Goal: Information Seeking & Learning: Understand process/instructions

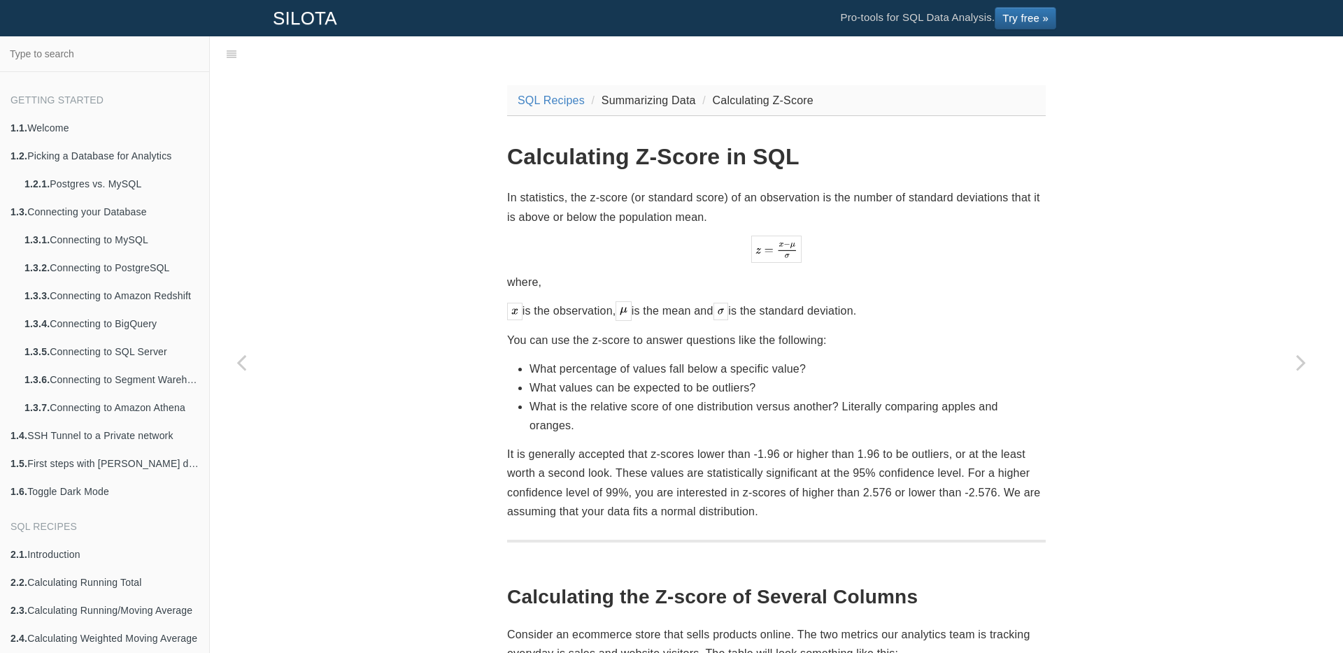
scroll to position [214, 0]
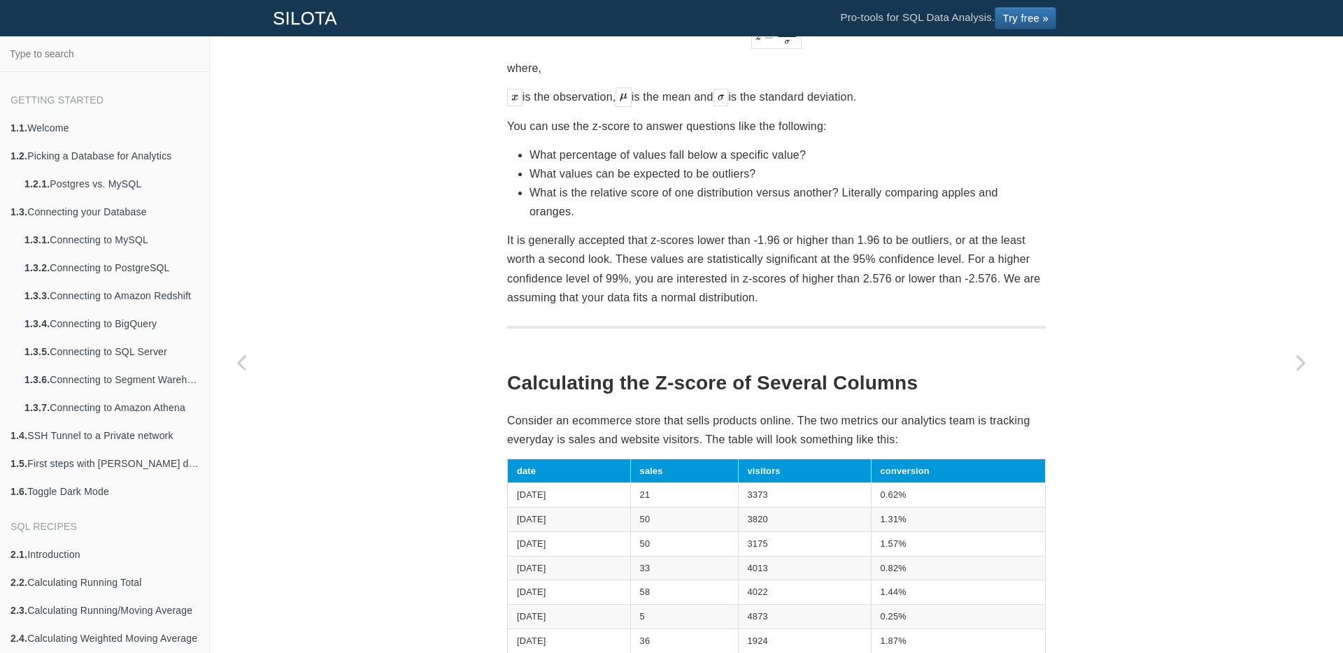
drag, startPoint x: 761, startPoint y: 179, endPoint x: 781, endPoint y: 180, distance: 20.3
click at [781, 180] on li "What values can be expected to be outliers?" at bounding box center [788, 173] width 516 height 19
drag, startPoint x: 572, startPoint y: 209, endPoint x: 585, endPoint y: 214, distance: 13.5
click at [585, 214] on li "What is the relative score of one distribution versus another? Literally compar…" at bounding box center [788, 202] width 516 height 38
drag, startPoint x: 764, startPoint y: 295, endPoint x: 768, endPoint y: 304, distance: 10.7
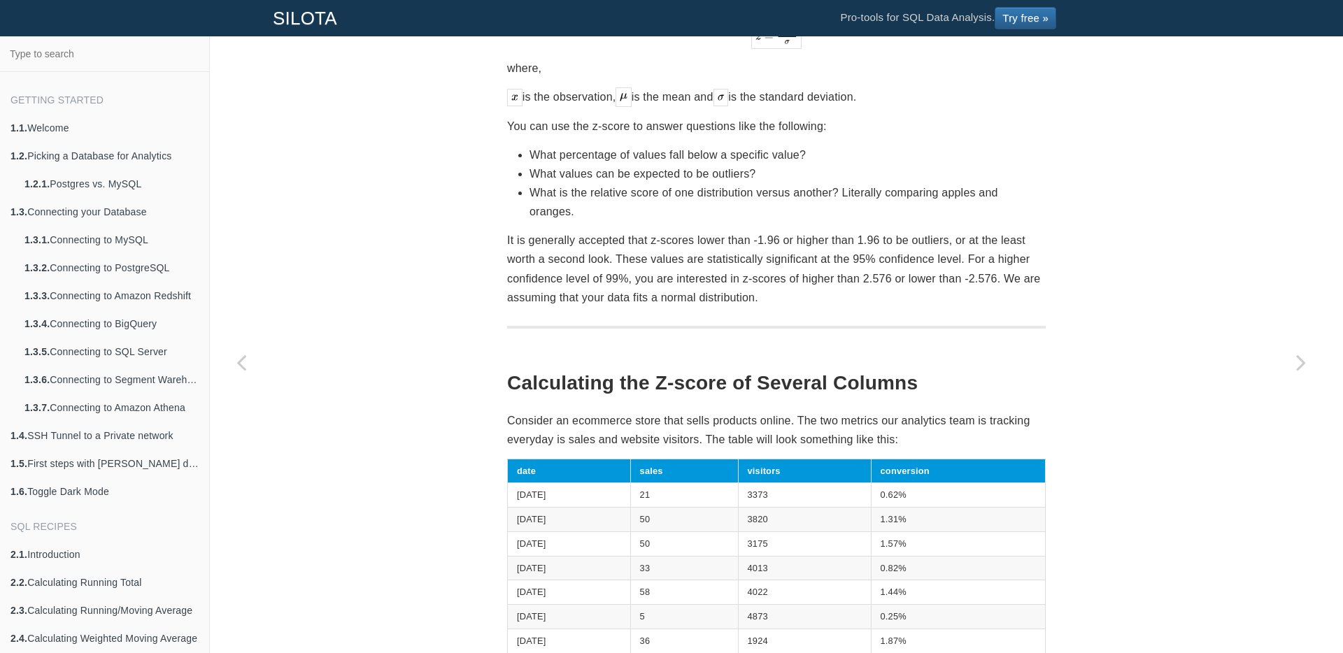
click at [767, 305] on p "It is generally accepted that z-scores lower than -1.96 or higher than 1.96 to …" at bounding box center [776, 269] width 539 height 76
drag, startPoint x: 771, startPoint y: 299, endPoint x: 750, endPoint y: 299, distance: 21.0
click at [750, 299] on p "It is generally accepted that z-scores lower than -1.96 or higher than 1.96 to …" at bounding box center [776, 269] width 539 height 76
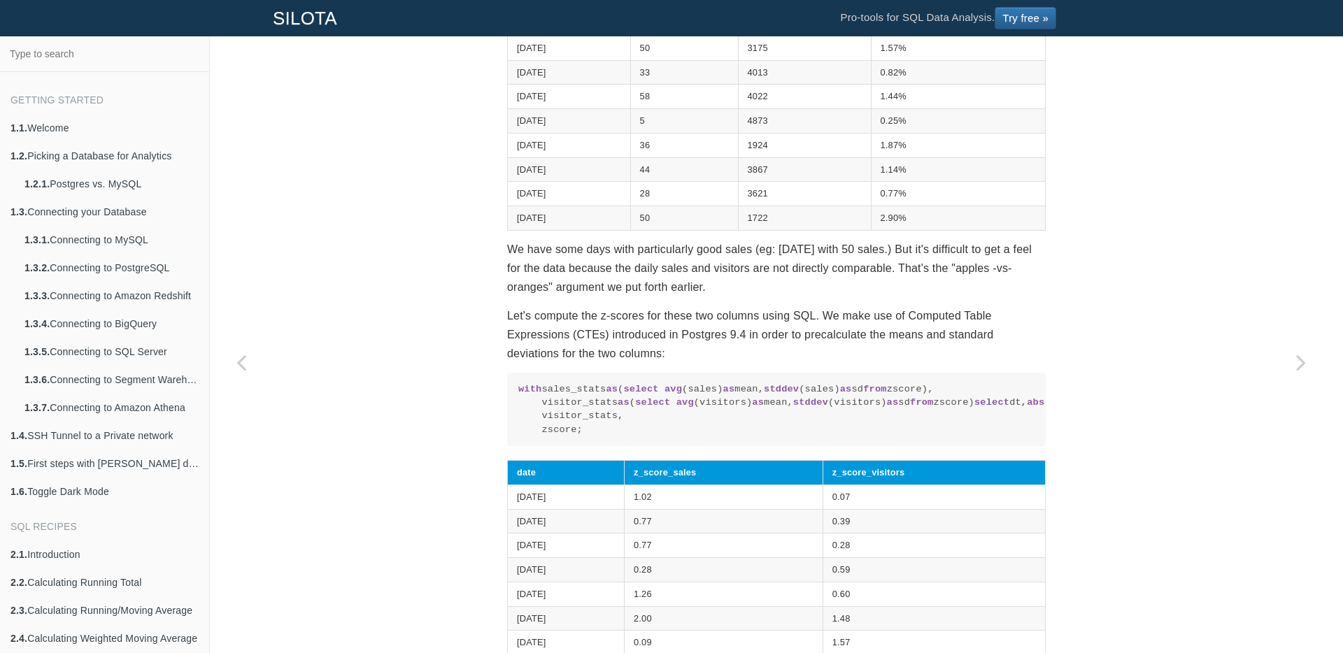
scroll to position [707, 0]
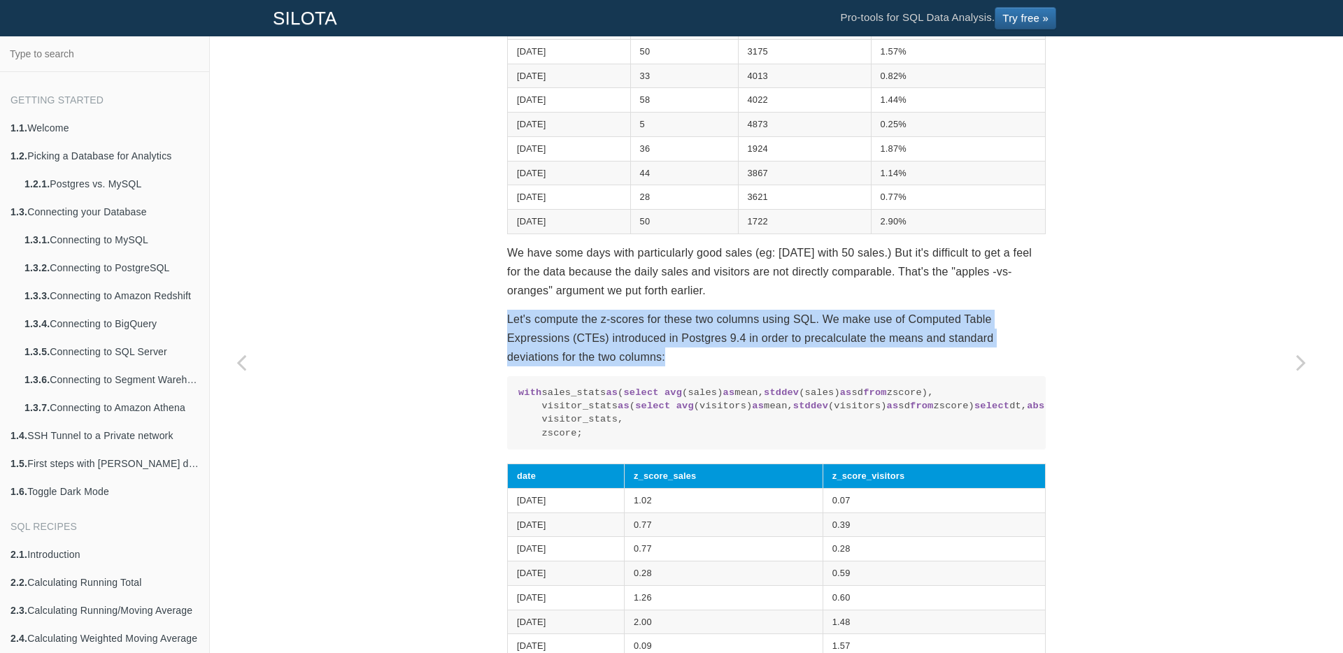
drag, startPoint x: 652, startPoint y: 349, endPoint x: 537, endPoint y: 332, distance: 116.1
click at [484, 322] on div "SQL Recipes Summarizing Data Calculating Z-Score Calculating Z-Score in SQL In …" at bounding box center [776, 263] width 1133 height 1797
click at [646, 354] on p "Let's compute the z-scores for these two columns using SQL. We make use of Comp…" at bounding box center [776, 338] width 539 height 57
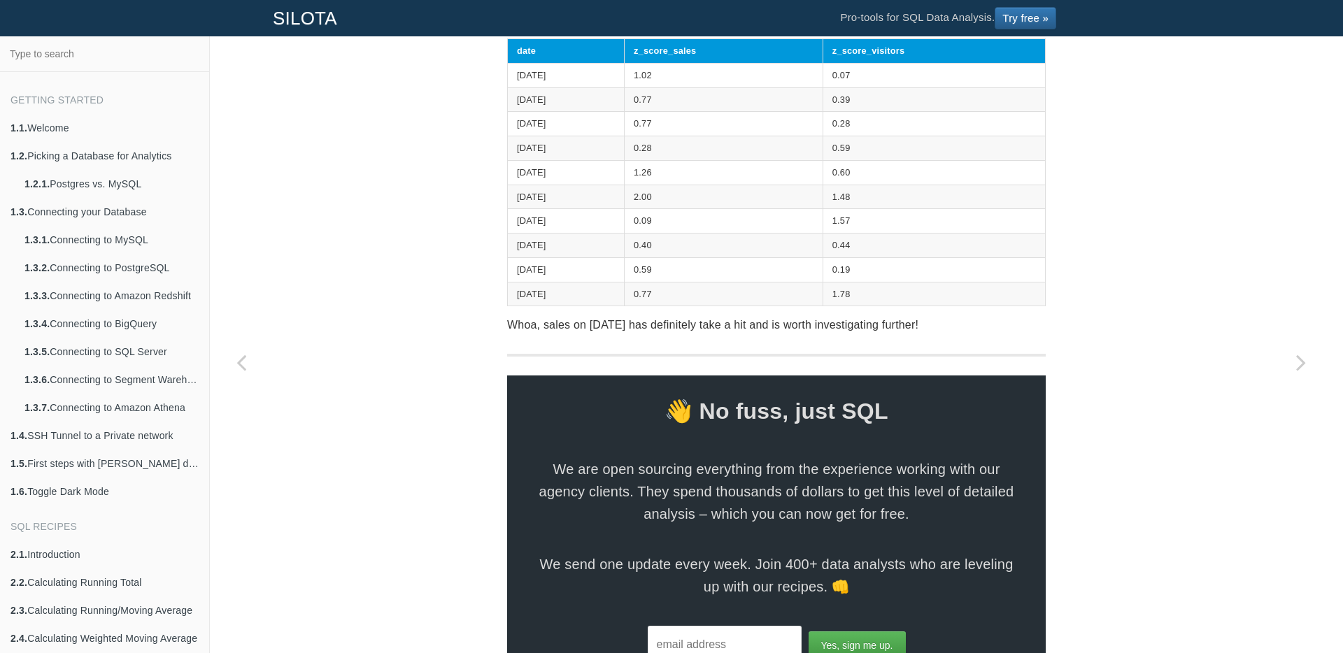
scroll to position [1130, 0]
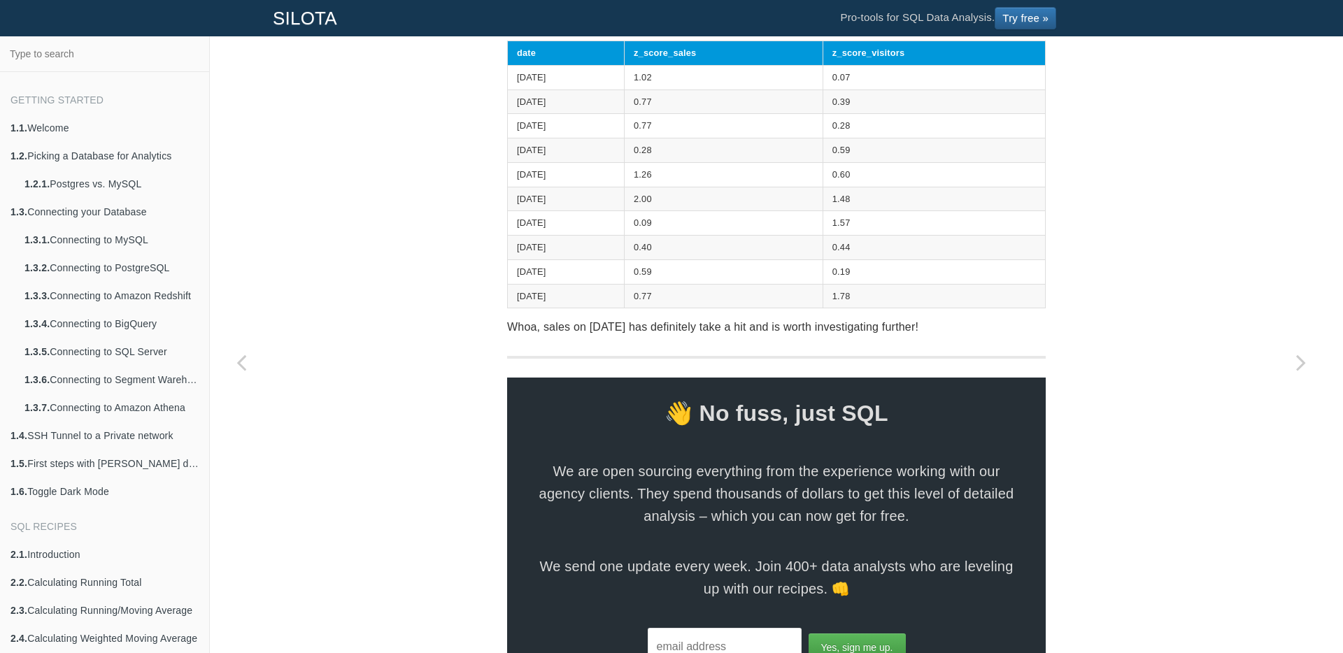
drag, startPoint x: 669, startPoint y: 332, endPoint x: 641, endPoint y: 329, distance: 28.1
click at [641, 211] on tr "[DATE] 2.00 1.48" at bounding box center [777, 199] width 538 height 24
click at [686, 211] on td "2.00" at bounding box center [724, 199] width 199 height 24
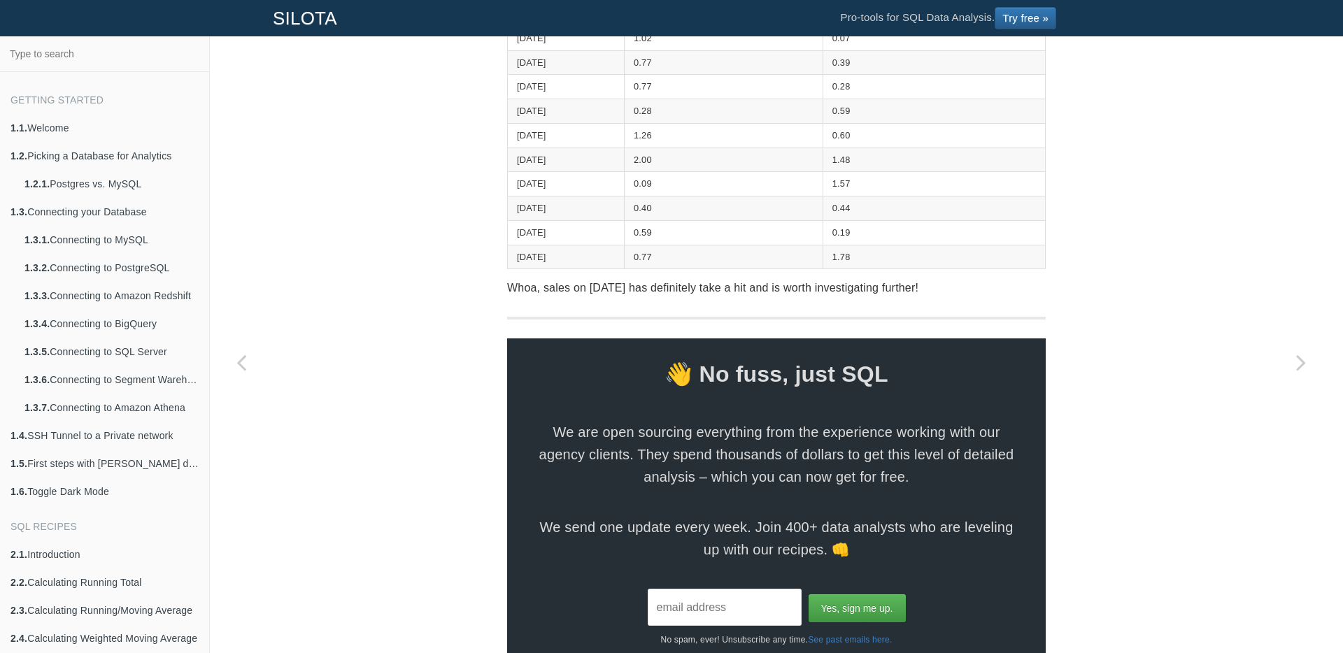
scroll to position [1172, 0]
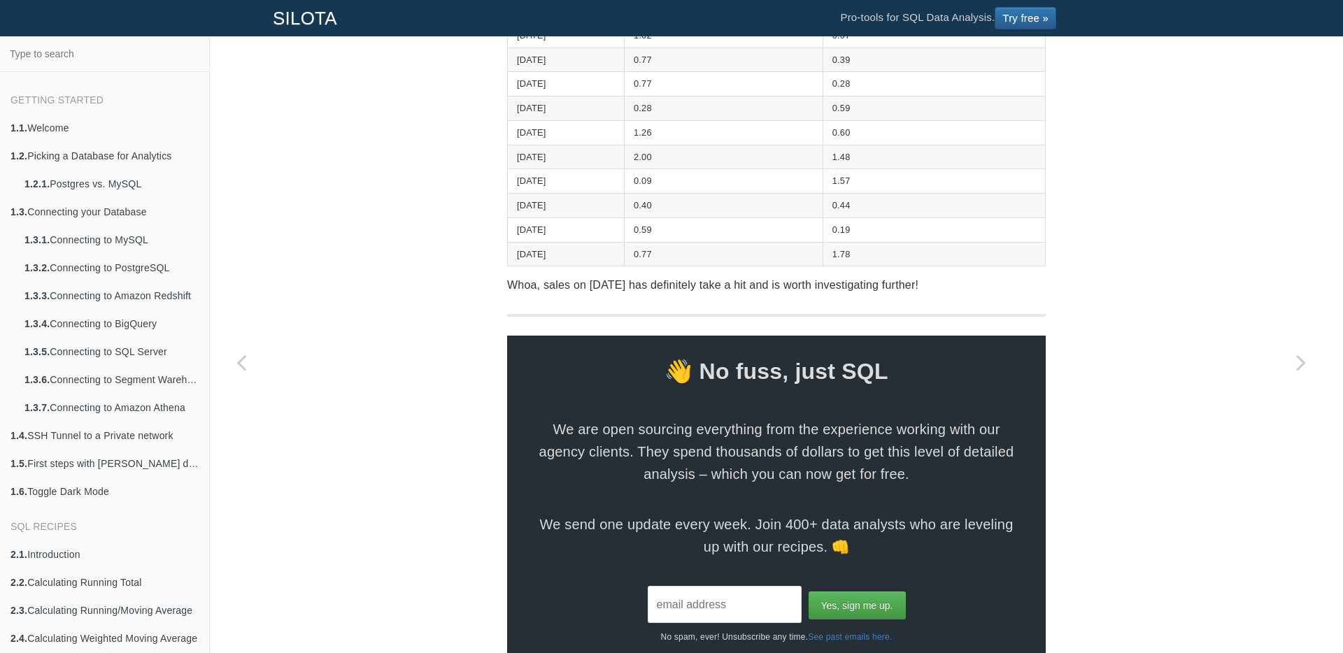
click at [872, 169] on td "1.48" at bounding box center [934, 157] width 222 height 24
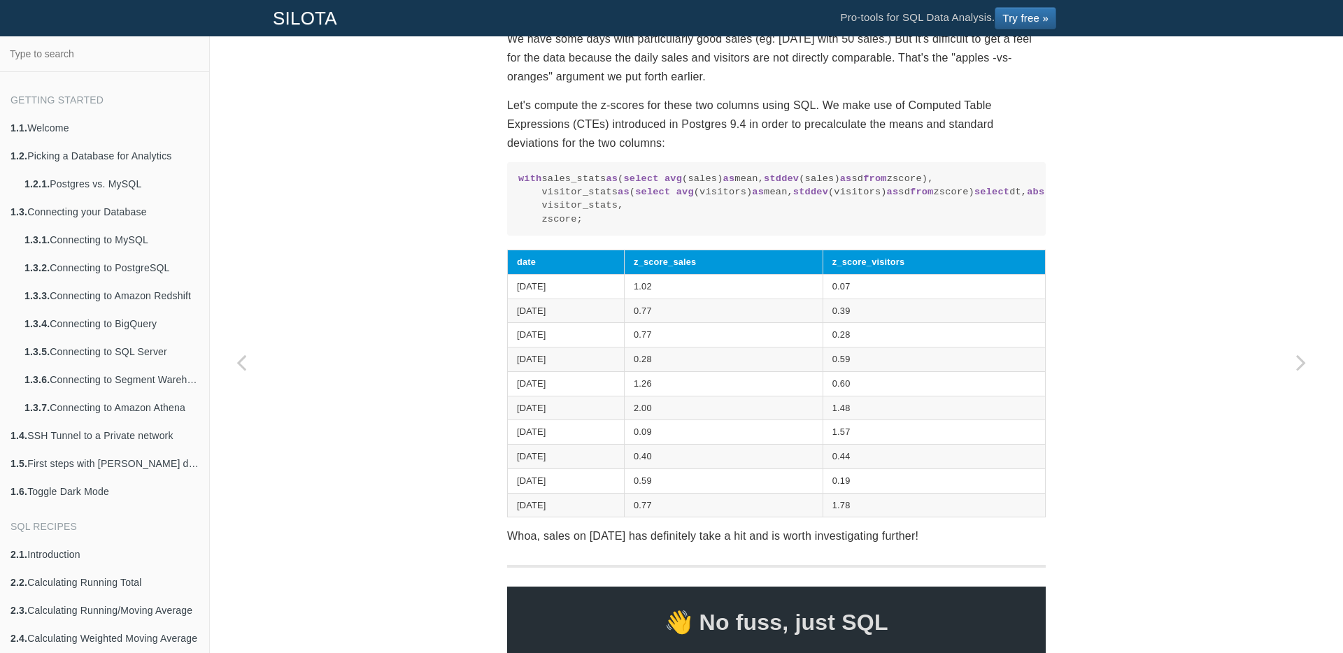
scroll to position [765, 0]
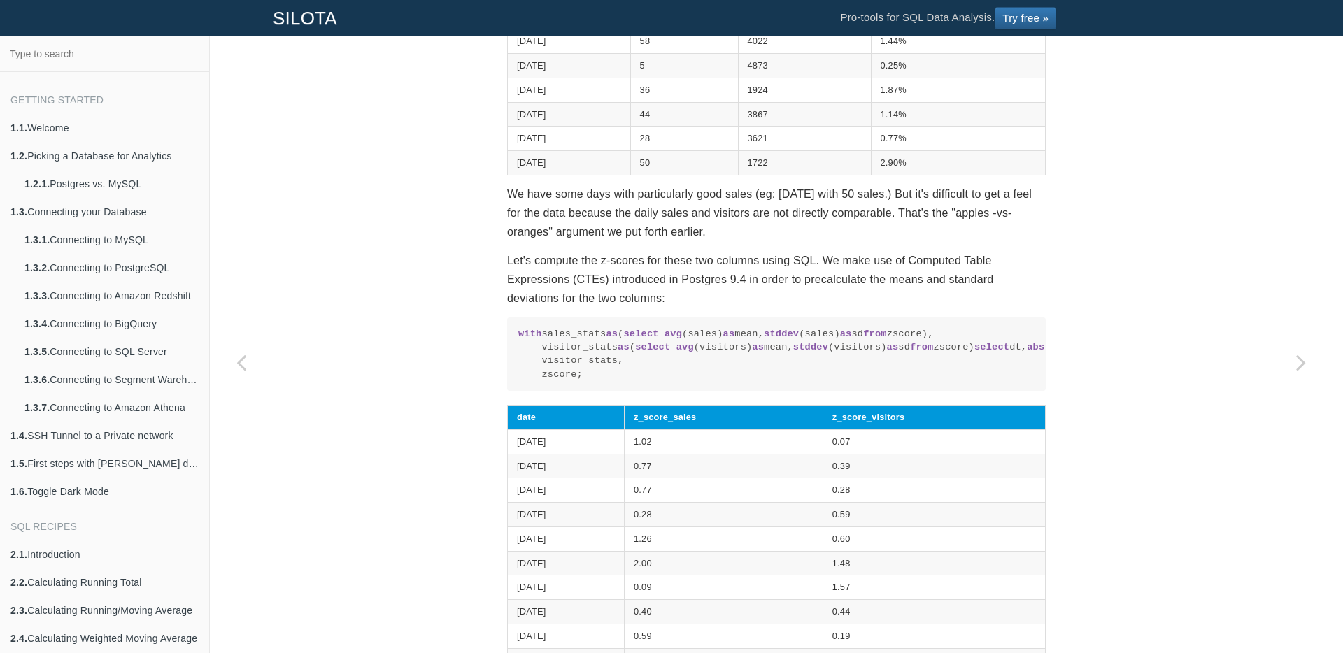
drag, startPoint x: 624, startPoint y: 434, endPoint x: 612, endPoint y: 425, distance: 15.4
click at [613, 382] on code "with sales_stats as ( select avg (sales) as mean, stddev (sales) as sd from zsc…" at bounding box center [776, 354] width 516 height 55
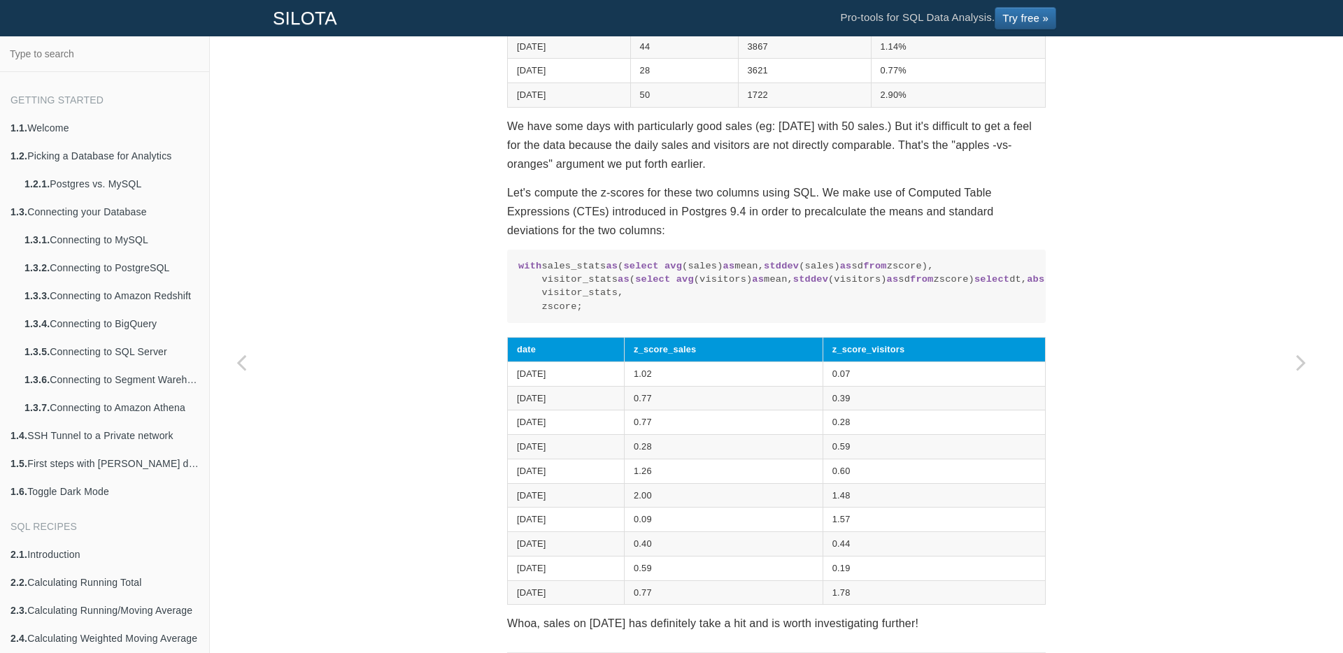
scroll to position [854, 0]
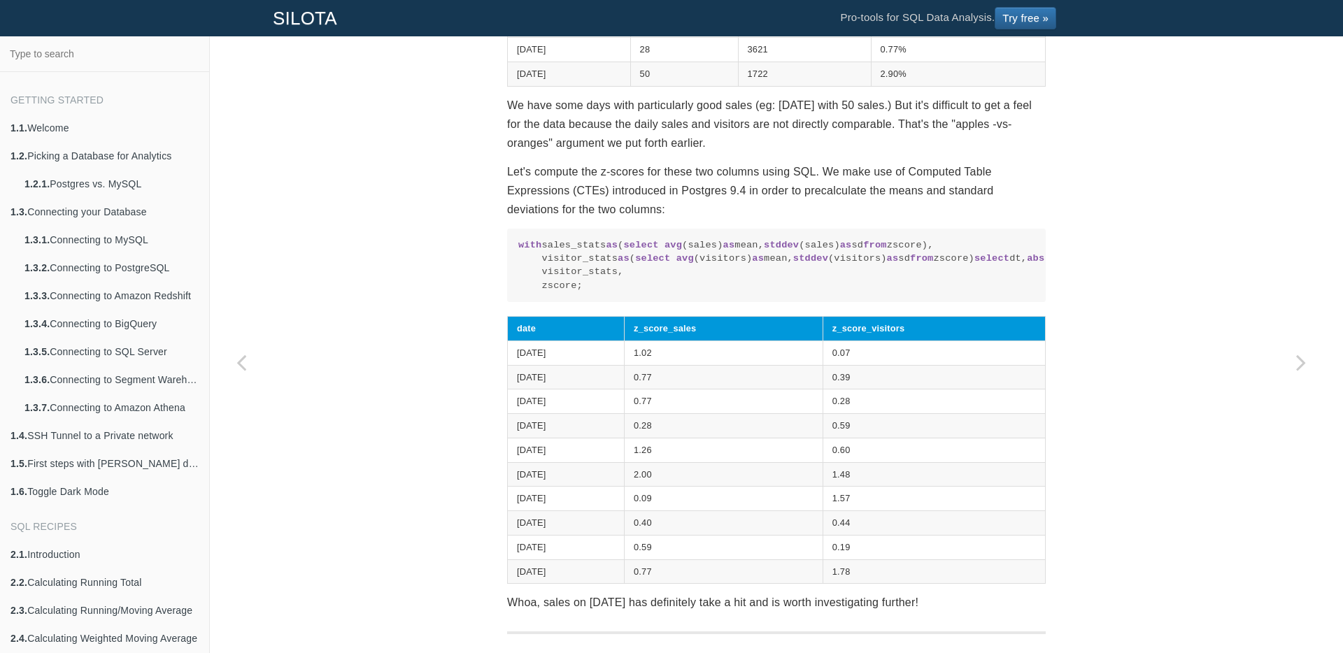
drag, startPoint x: 613, startPoint y: 286, endPoint x: 530, endPoint y: 253, distance: 88.9
click at [530, 253] on code "with sales_stats as ( select avg (sales) as mean, stddev (sales) as sd from zsc…" at bounding box center [776, 266] width 516 height 55
click at [538, 257] on code "with sales_stats as ( select avg (sales) as mean, stddev (sales) as sd from zsc…" at bounding box center [776, 266] width 516 height 55
drag, startPoint x: 535, startPoint y: 367, endPoint x: 707, endPoint y: 369, distance: 172.1
click at [707, 293] on code "with sales_stats as ( select avg (sales) as mean, stddev (sales) as sd from zsc…" at bounding box center [776, 266] width 516 height 55
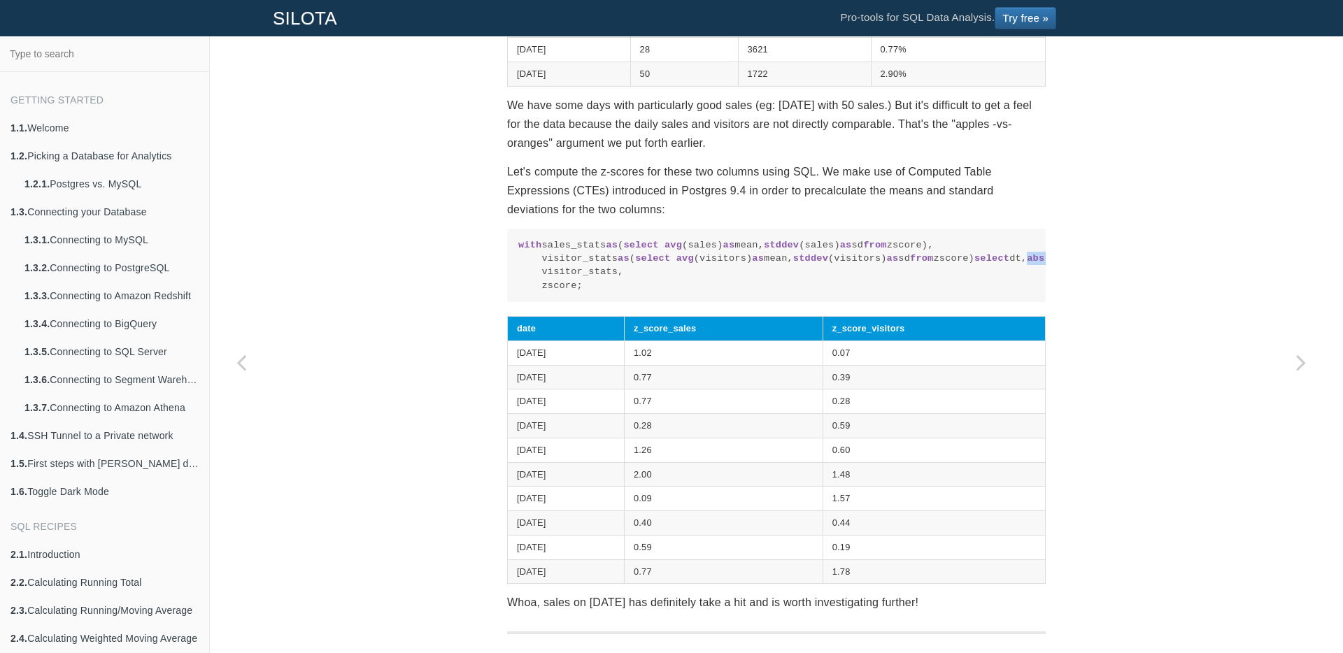
click at [707, 293] on code "with sales_stats as ( select avg (sales) as mean, stddev (sales) as sd from zsc…" at bounding box center [776, 266] width 516 height 55
drag, startPoint x: 1000, startPoint y: 381, endPoint x: 974, endPoint y: 385, distance: 26.8
click at [974, 293] on code "with sales_stats as ( select avg (sales) as mean, stddev (sales) as sd from zsc…" at bounding box center [776, 266] width 516 height 55
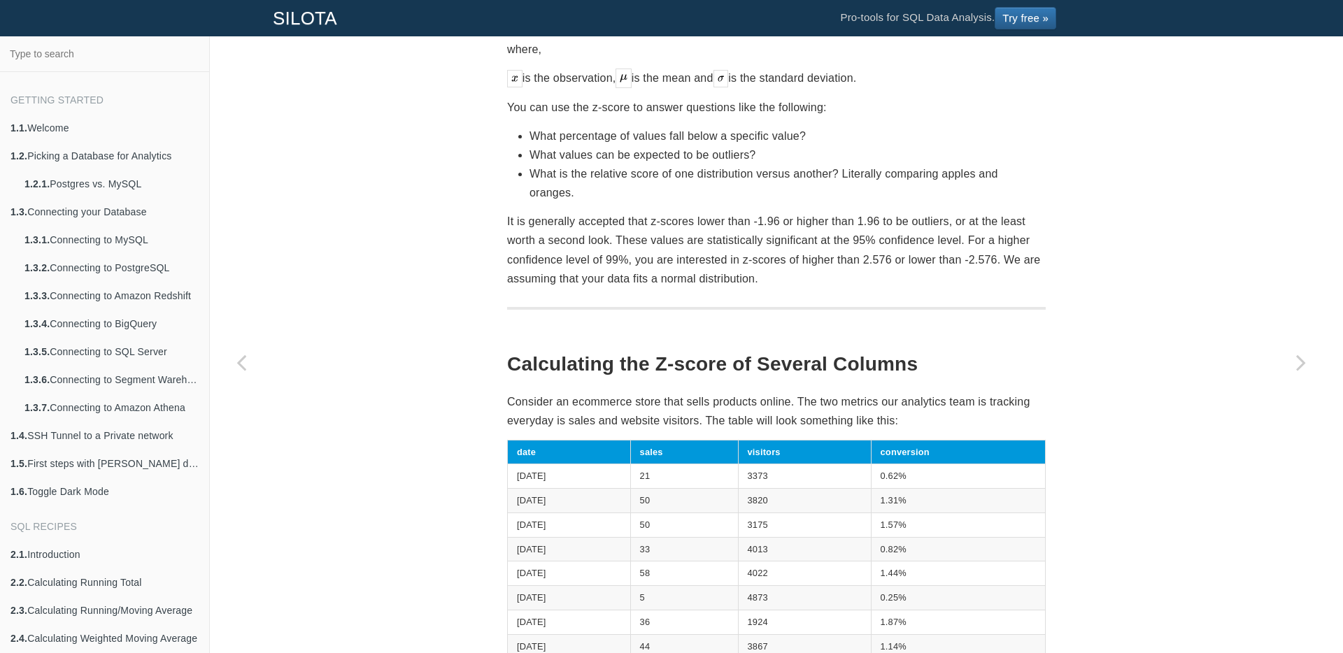
scroll to position [0, 0]
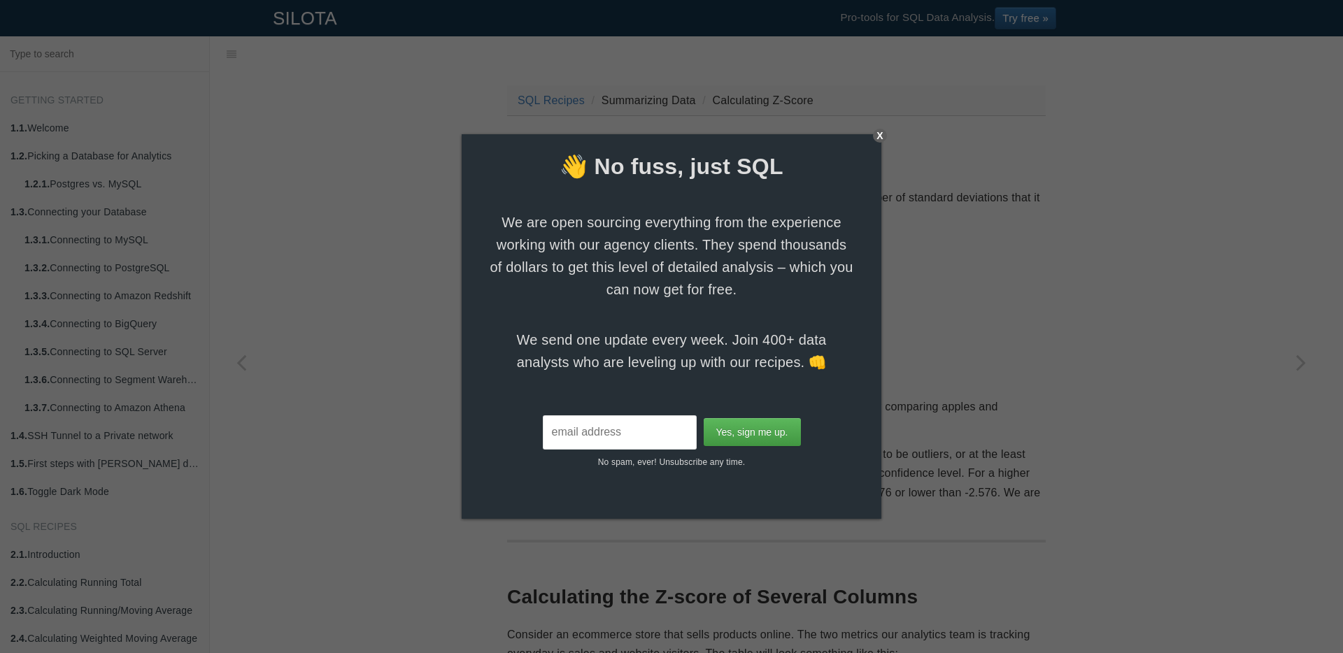
click at [886, 136] on div "X" at bounding box center [880, 136] width 14 height 14
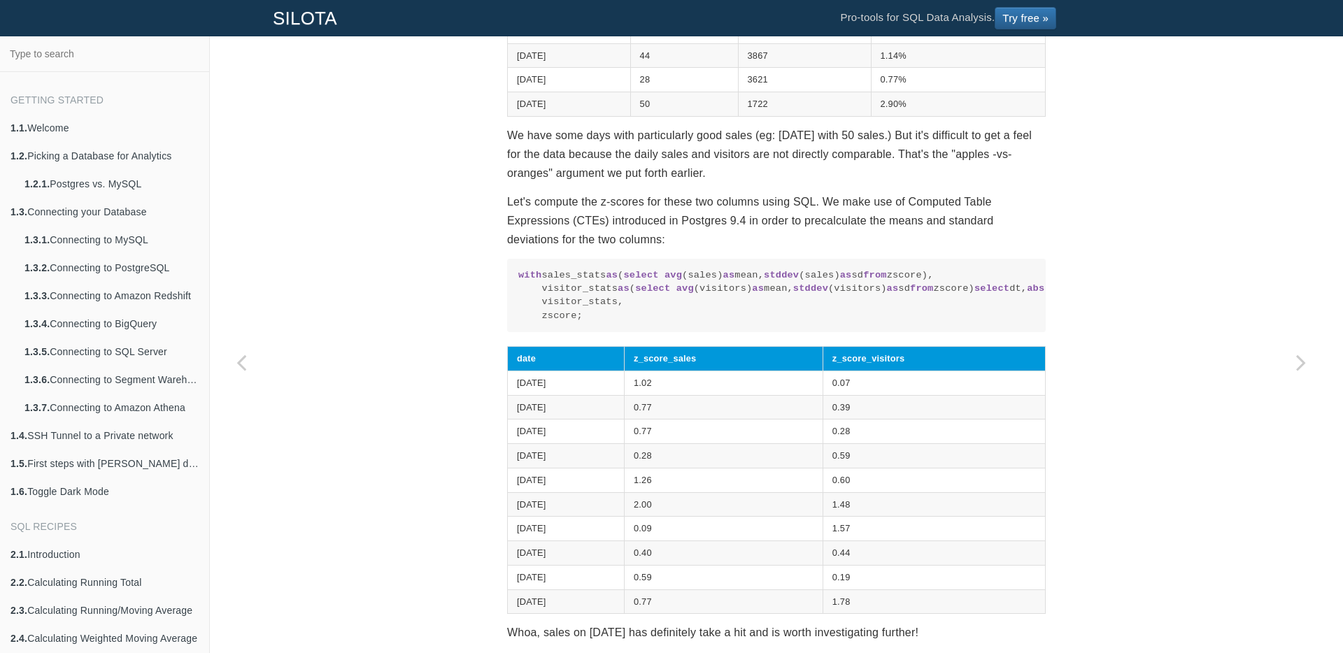
scroll to position [825, 0]
drag, startPoint x: 561, startPoint y: 395, endPoint x: 588, endPoint y: 397, distance: 26.7
click at [588, 322] on code "with sales_stats as ( select avg (sales) as mean, stddev (sales) as sd from zsc…" at bounding box center [776, 295] width 516 height 55
click at [442, 183] on div "SQL Recipes Summarizing Data Calculating Z-Score Calculating Z-Score in SQL In …" at bounding box center [776, 145] width 1133 height 1797
